Goal: Task Accomplishment & Management: Manage account settings

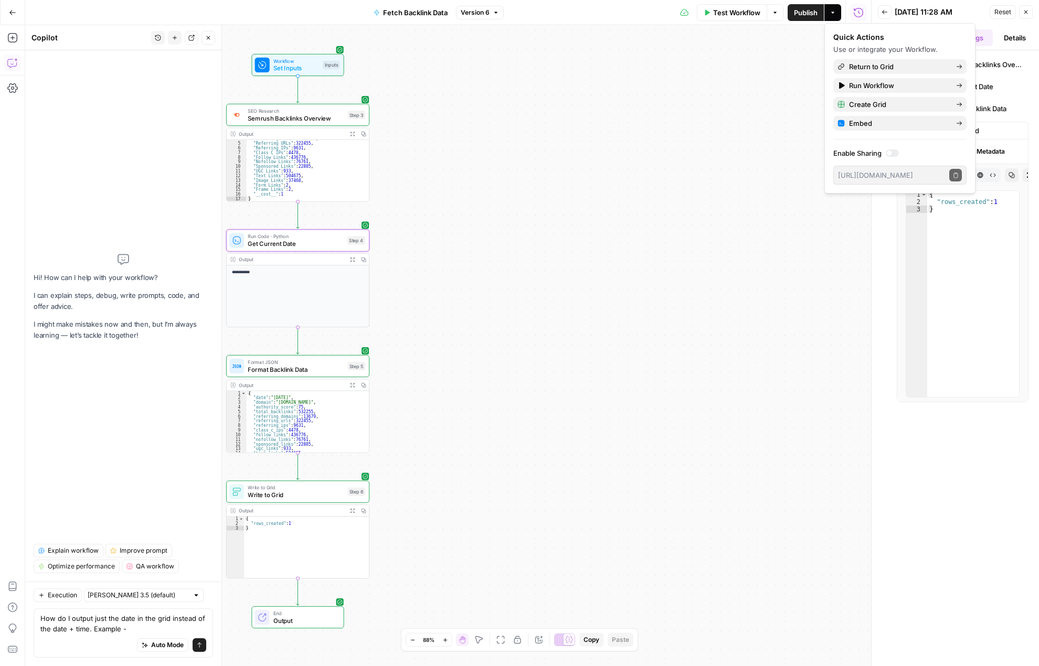
scroll to position [19, 0]
click at [10, 10] on icon "button" at bounding box center [12, 12] width 7 height 7
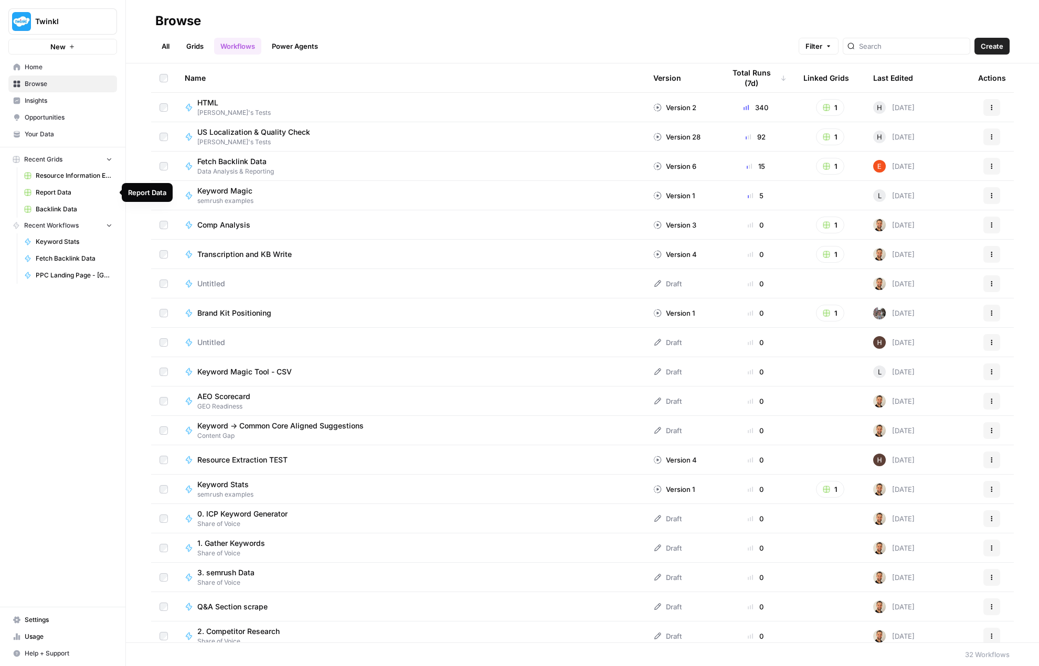
click at [72, 204] on link "Backlink Data" at bounding box center [68, 209] width 98 height 17
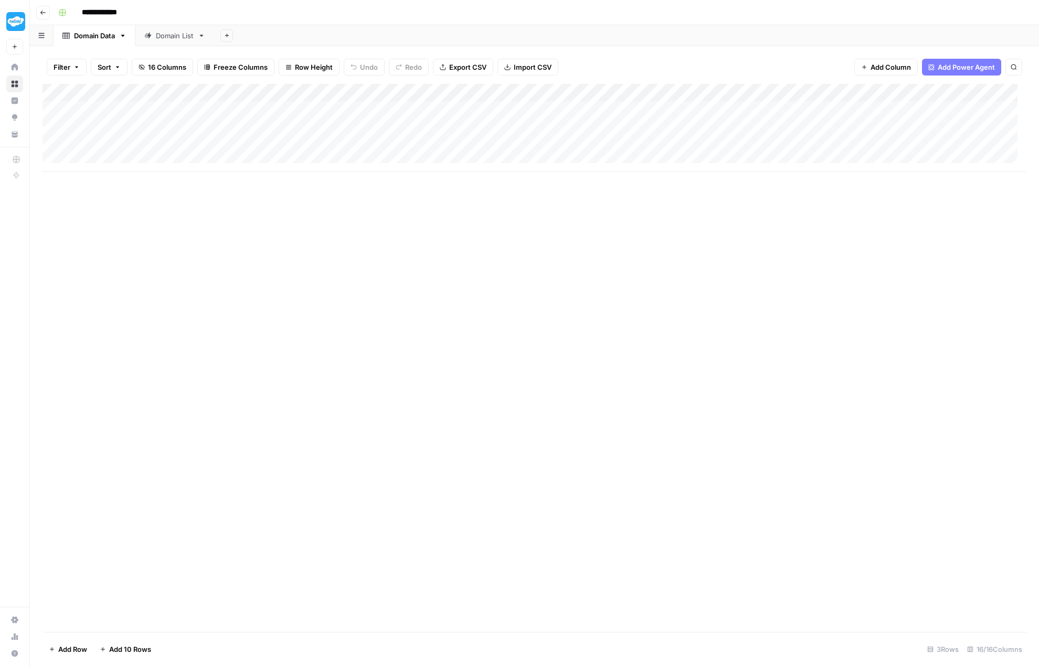
click at [171, 37] on div "Domain List" at bounding box center [175, 35] width 38 height 10
click at [122, 159] on div "Add Column" at bounding box center [534, 128] width 984 height 88
type textarea "**********"
click at [229, 239] on div "Add Column" at bounding box center [534, 358] width 984 height 548
click at [290, 159] on div "Add Column" at bounding box center [534, 137] width 984 height 106
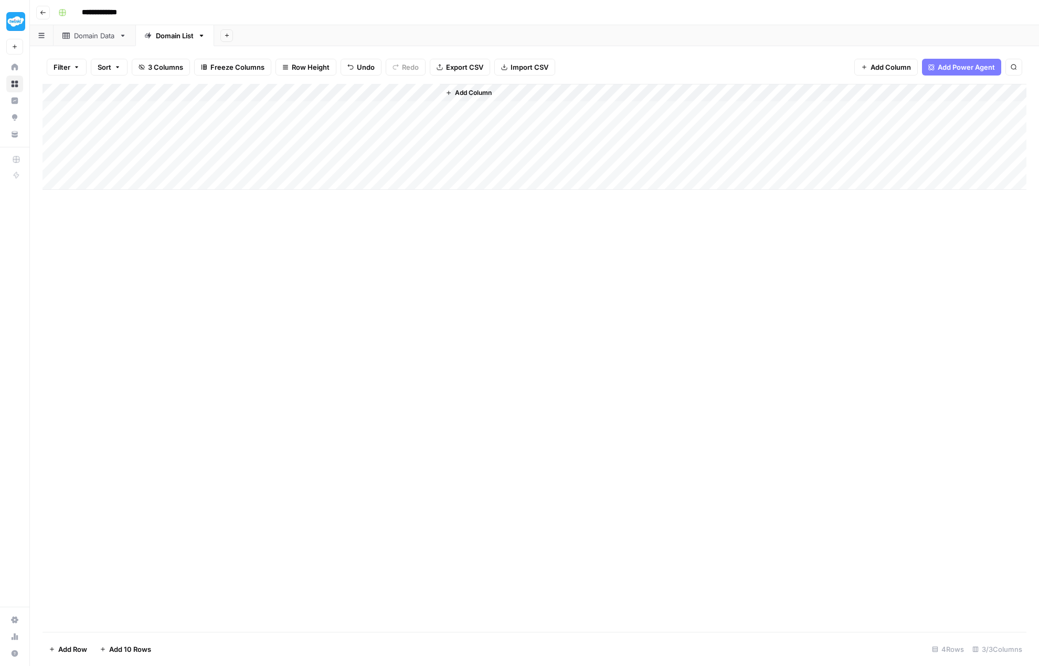
click at [91, 35] on div "Domain Data" at bounding box center [94, 35] width 41 height 10
click at [167, 37] on div "Domain List" at bounding box center [175, 35] width 38 height 10
click at [174, 107] on div "Add Column" at bounding box center [534, 137] width 984 height 106
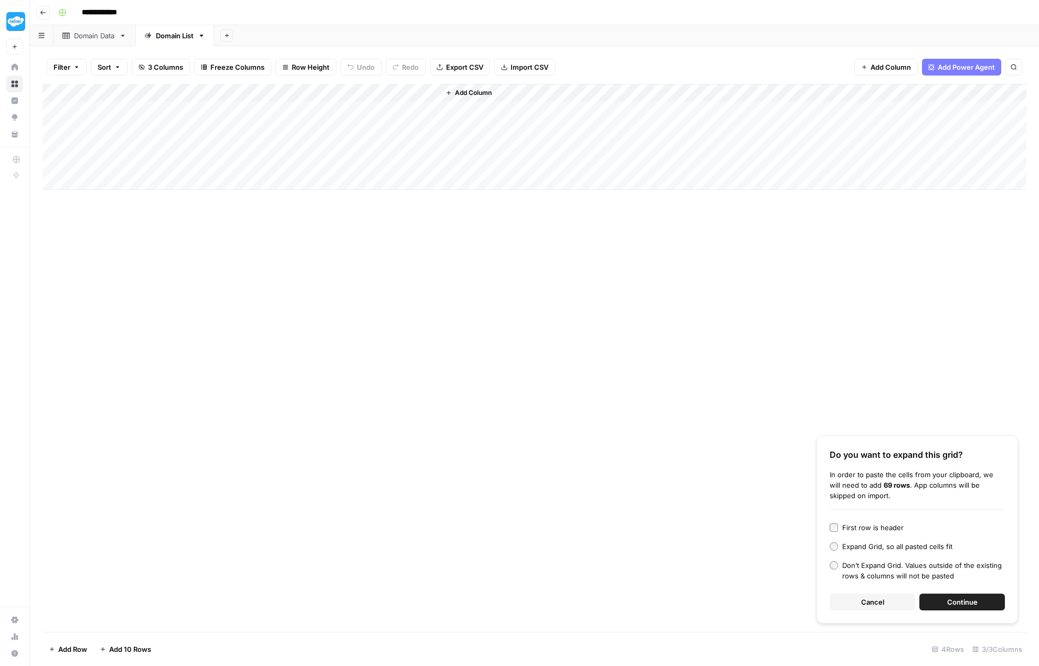
click at [968, 598] on span "Continue" at bounding box center [962, 602] width 30 height 10
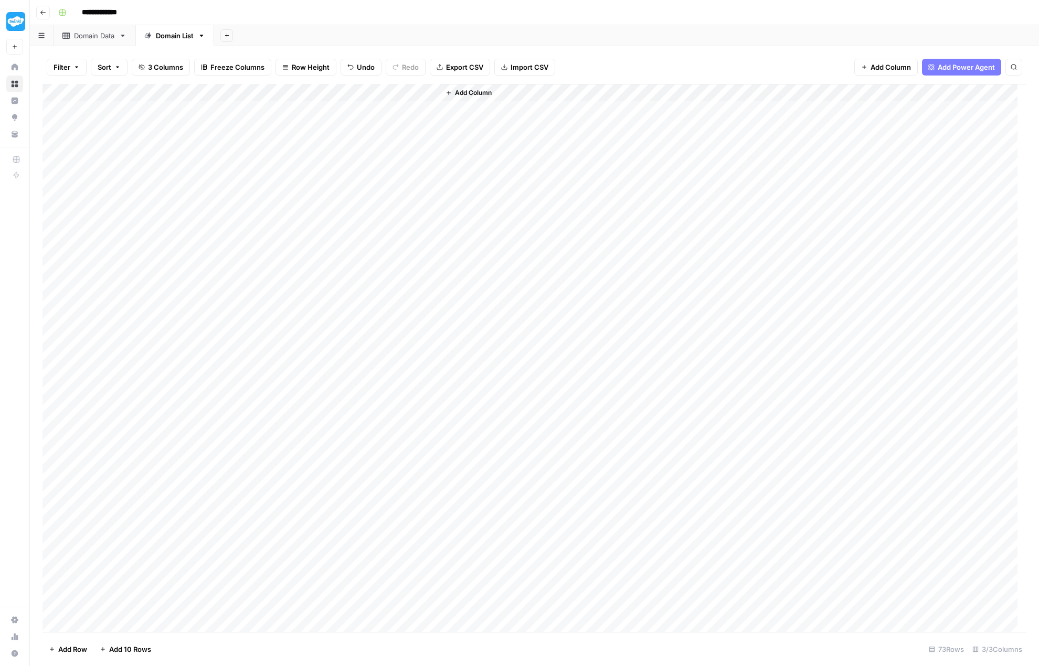
click at [101, 31] on div "Domain Data" at bounding box center [94, 35] width 41 height 10
click at [55, 108] on div "Add Column" at bounding box center [534, 137] width 984 height 106
click at [56, 163] on div "Add Column" at bounding box center [534, 137] width 984 height 106
click at [67, 653] on span "Delete 4 Rows" at bounding box center [72, 649] width 47 height 10
click at [478, 124] on span "Delete" at bounding box center [482, 121] width 23 height 10
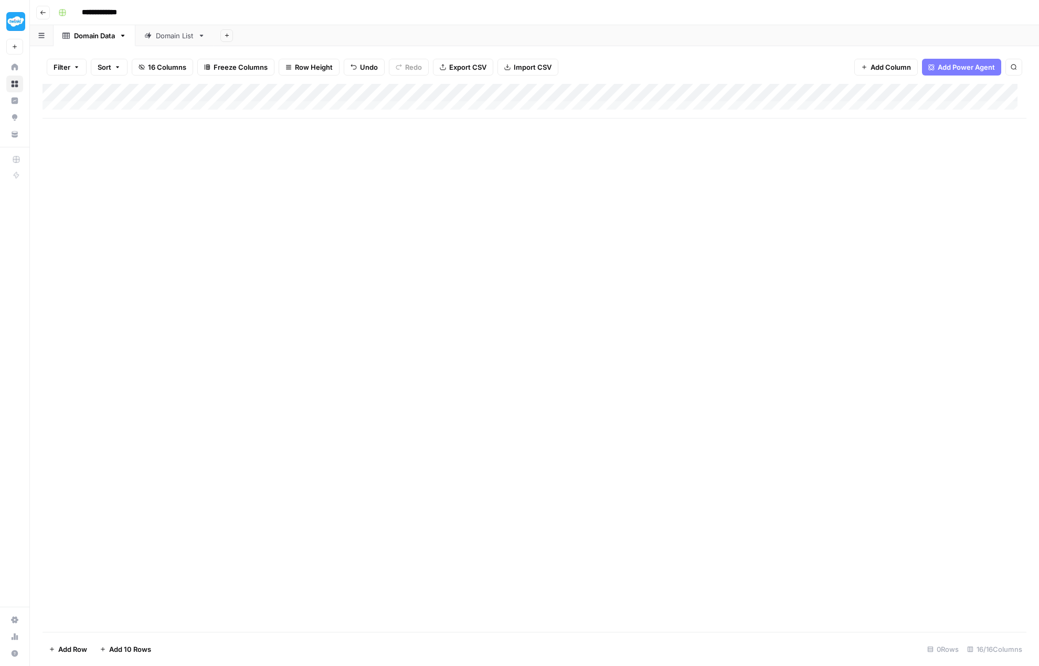
click at [162, 38] on div "Domain List" at bounding box center [175, 35] width 38 height 10
click at [336, 90] on div "Add Column" at bounding box center [534, 359] width 984 height 550
click at [361, 114] on span "All Rows" at bounding box center [373, 115] width 66 height 10
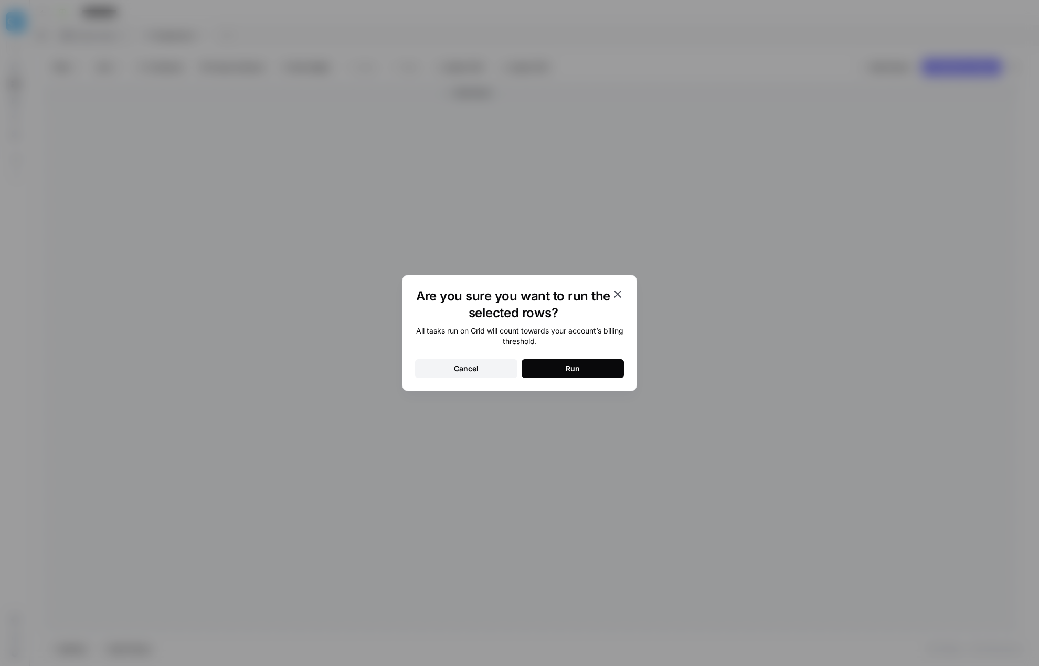
click at [567, 374] on div "Run" at bounding box center [573, 369] width 14 height 10
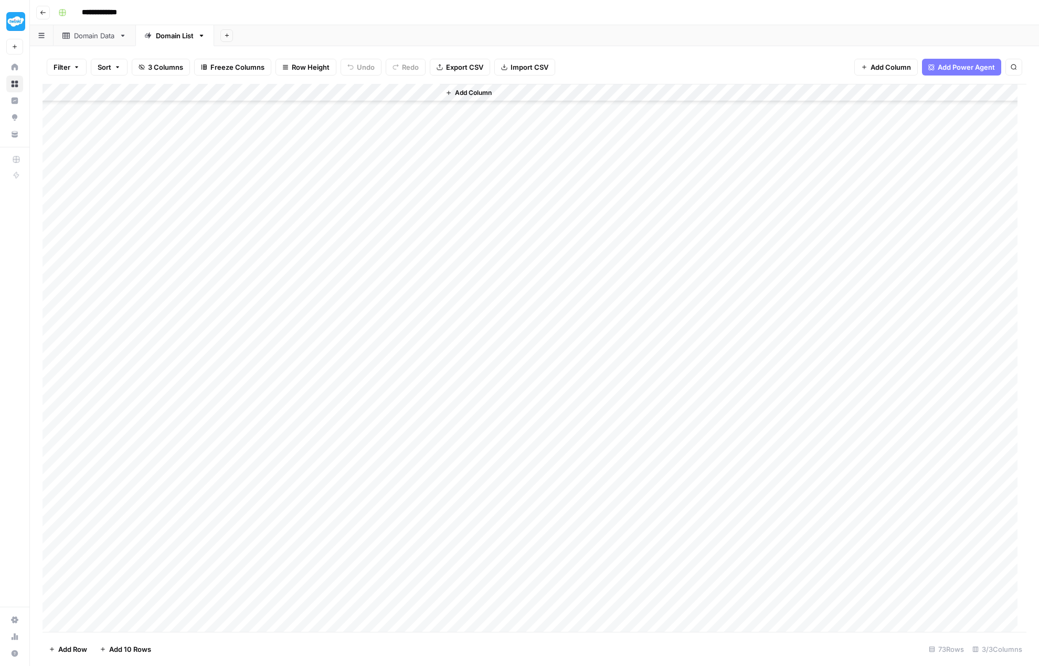
scroll to position [787, 0]
click at [91, 39] on div "Domain Data" at bounding box center [94, 35] width 41 height 10
click at [477, 63] on span "Export CSV" at bounding box center [467, 67] width 37 height 10
click at [174, 40] on div "Domain List" at bounding box center [175, 35] width 38 height 10
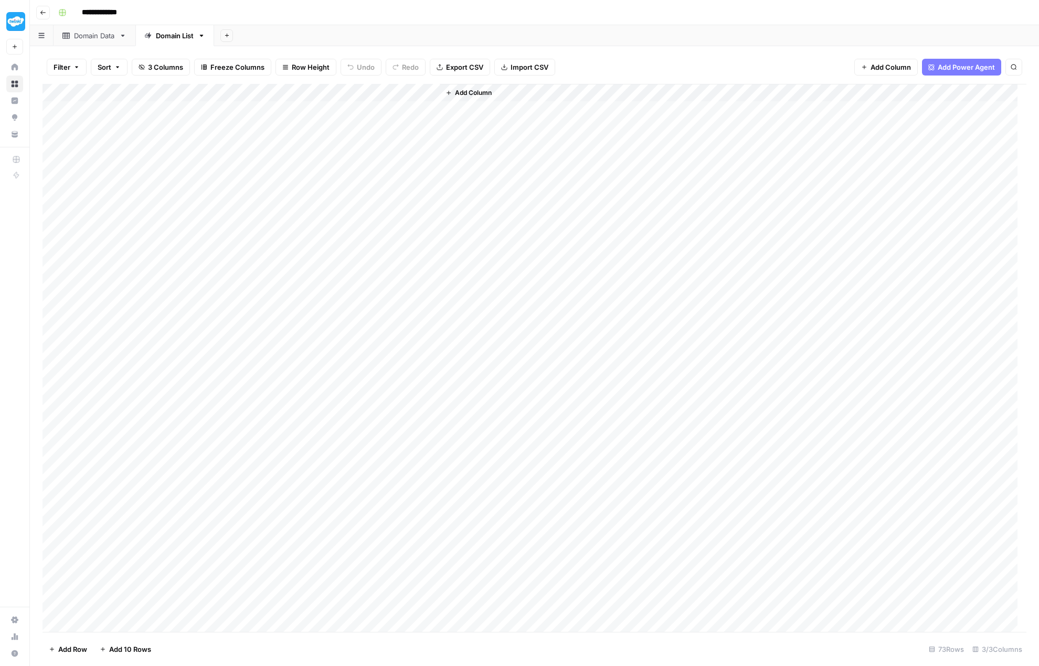
click at [322, 91] on div "Add Column" at bounding box center [534, 359] width 984 height 550
click at [295, 159] on span "Schedule" at bounding box center [297, 156] width 92 height 10
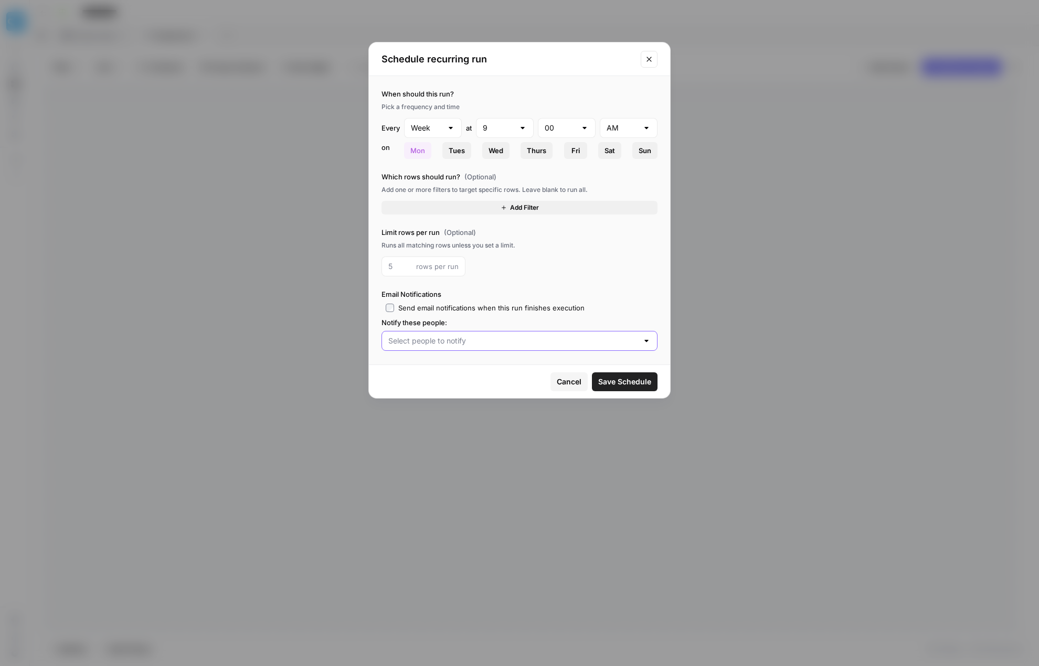
click at [442, 341] on input "text" at bounding box center [513, 341] width 250 height 10
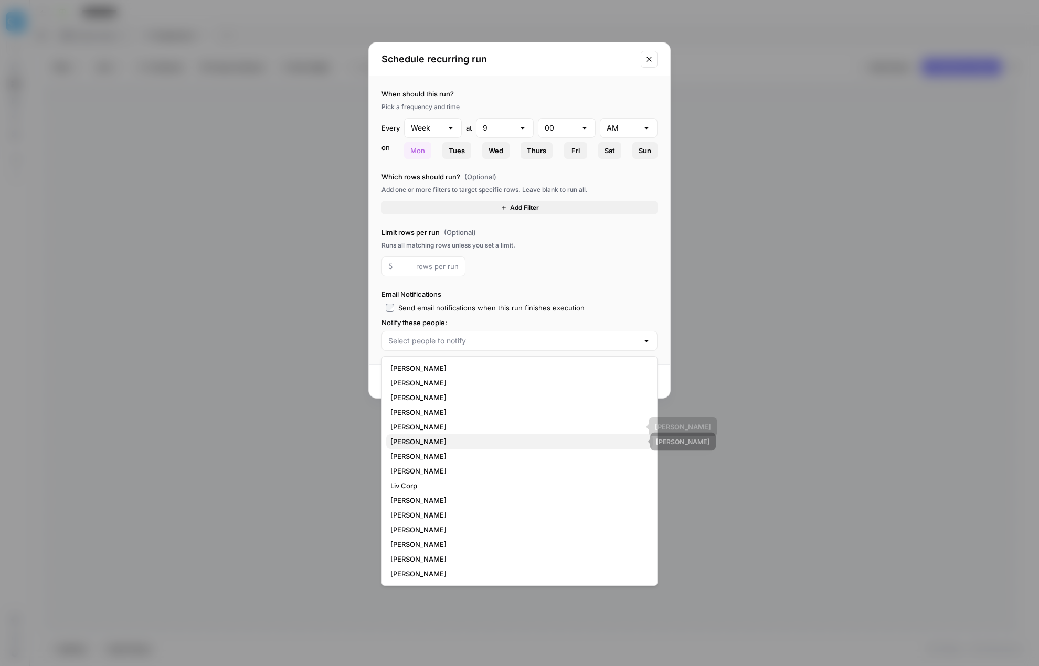
click at [429, 440] on span "[PERSON_NAME]" at bounding box center [517, 441] width 254 height 10
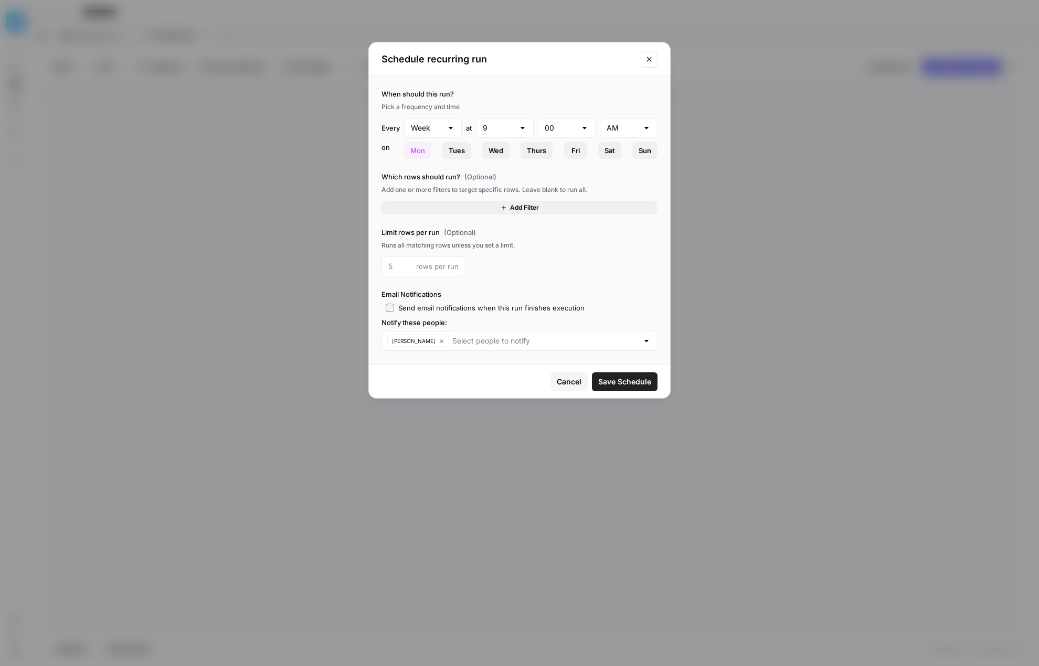
click at [538, 269] on div "rows per run" at bounding box center [519, 267] width 276 height 20
click at [641, 383] on span "Save Schedule" at bounding box center [624, 382] width 53 height 10
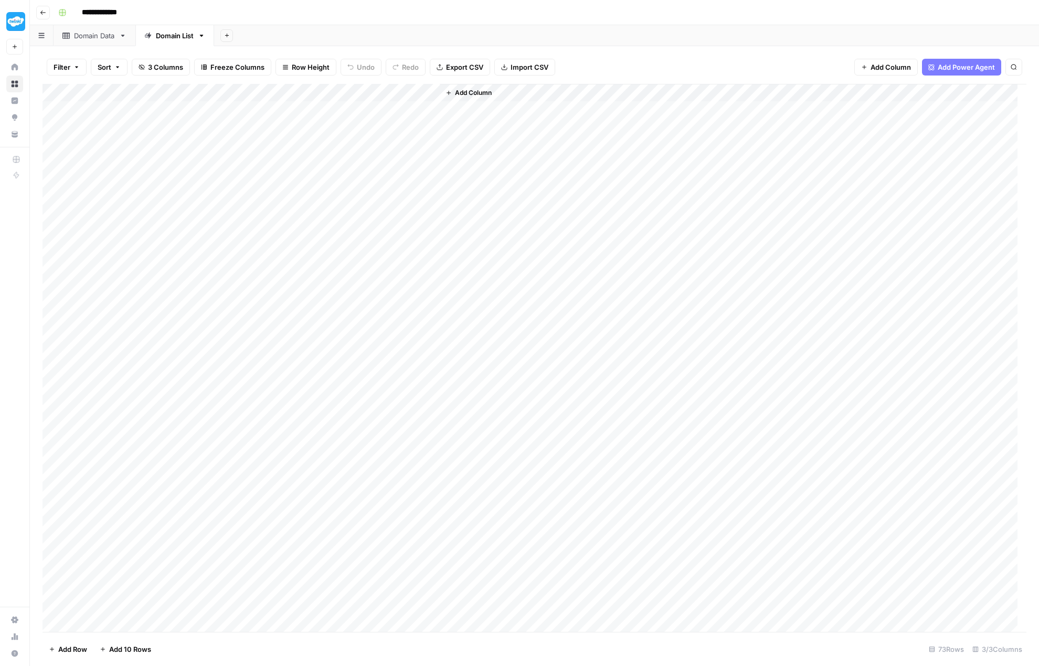
click at [85, 39] on div "Domain Data" at bounding box center [94, 35] width 41 height 10
click at [54, 597] on div "Add Column" at bounding box center [534, 359] width 984 height 550
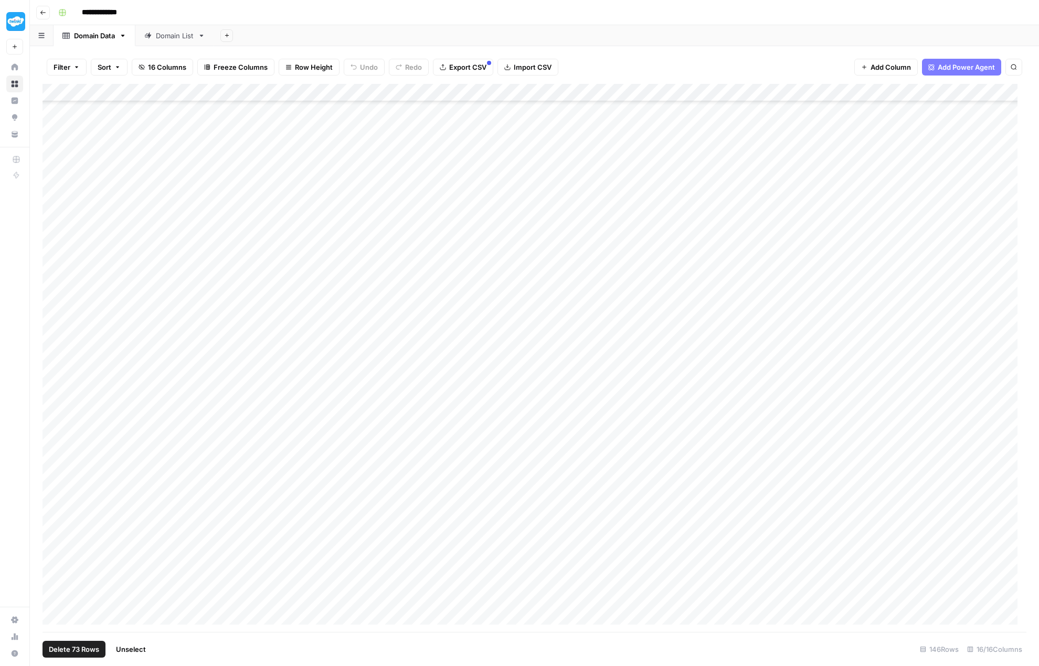
click at [57, 413] on div "Add Column" at bounding box center [534, 359] width 984 height 550
click at [74, 643] on button "Delete 73 Rows" at bounding box center [73, 649] width 63 height 17
click at [488, 122] on span "Delete" at bounding box center [482, 121] width 23 height 10
click at [177, 34] on div "Domain List" at bounding box center [175, 35] width 38 height 10
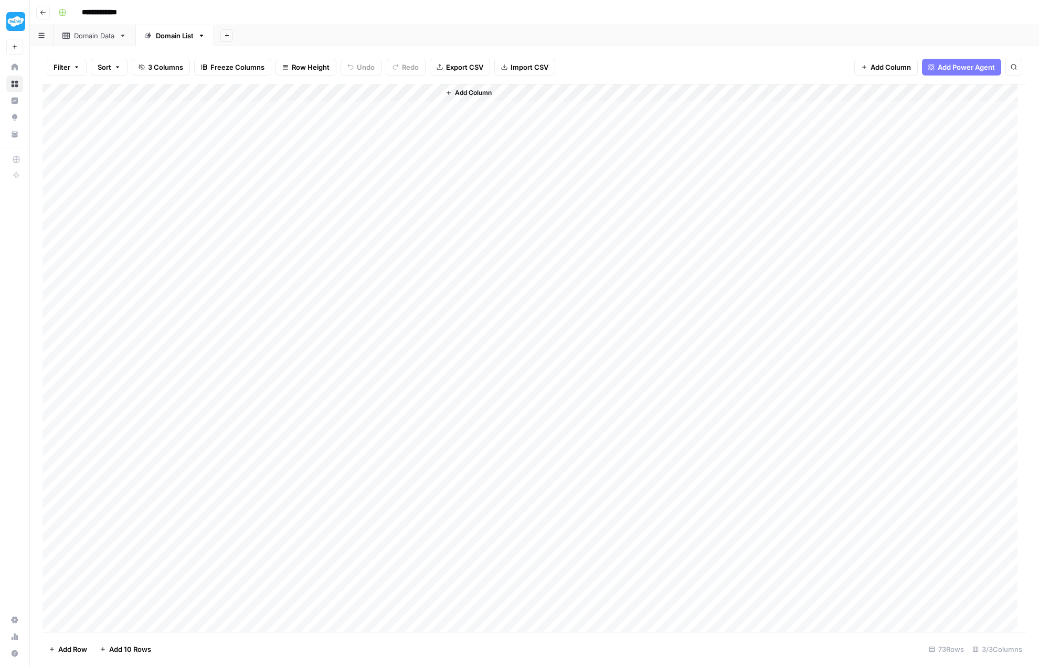
click at [305, 89] on div "Add Column" at bounding box center [534, 359] width 984 height 550
click at [299, 155] on span "Edit Schedule" at bounding box center [297, 156] width 92 height 10
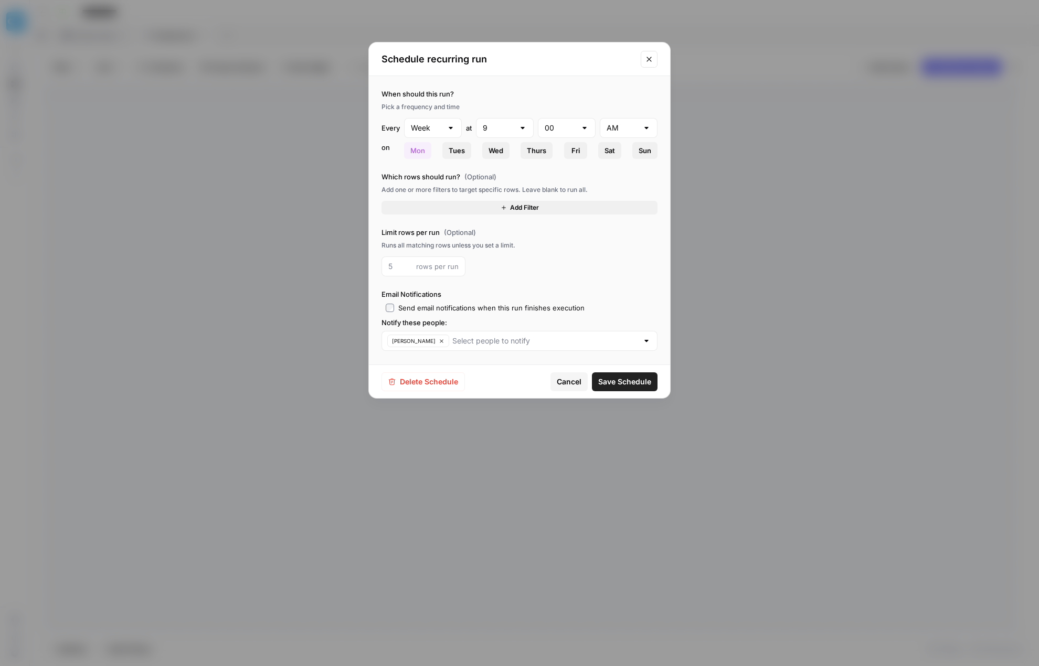
click at [647, 59] on icon "Close modal" at bounding box center [649, 59] width 8 height 8
